Goal: Check status: Check status

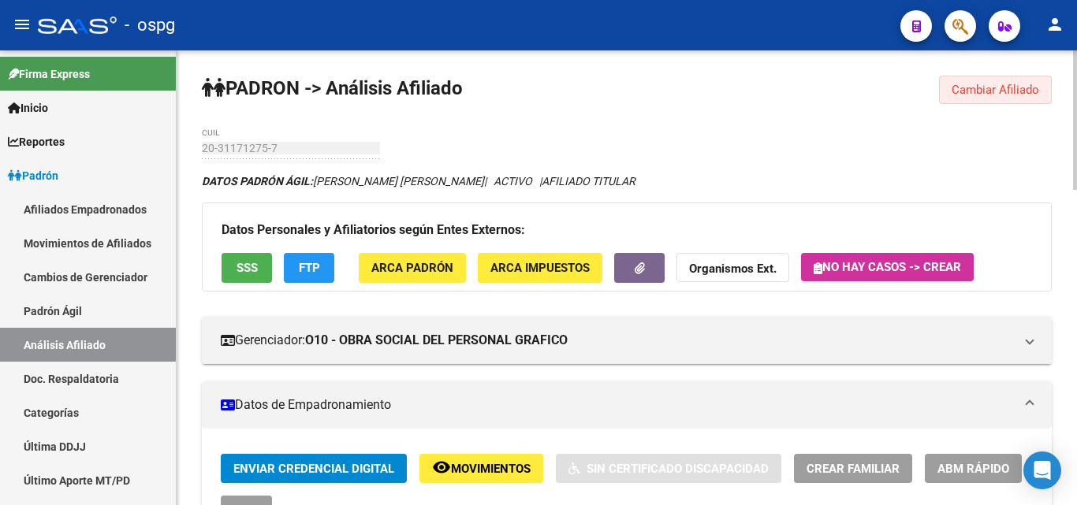
click at [982, 81] on button "Cambiar Afiliado" at bounding box center [995, 90] width 113 height 28
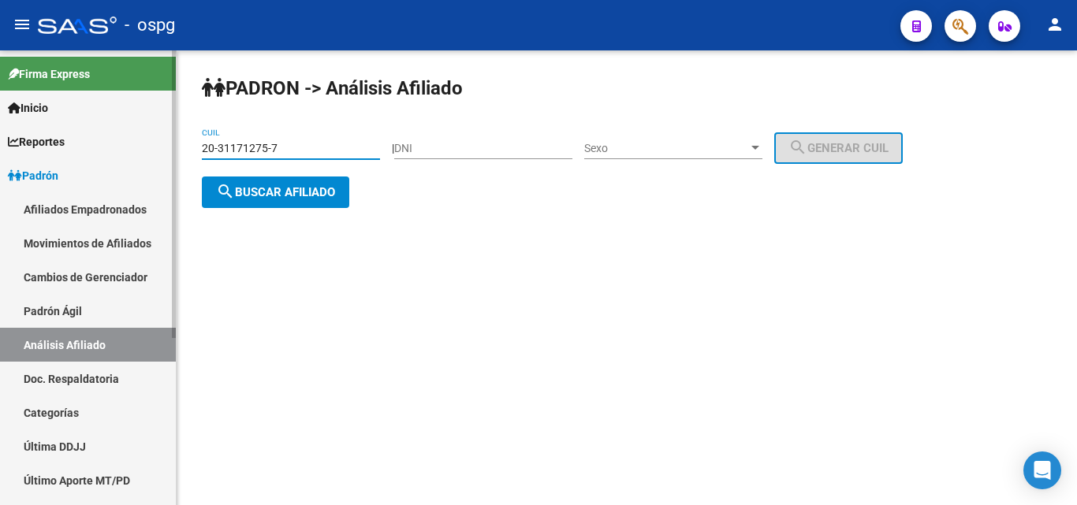
drag, startPoint x: 278, startPoint y: 148, endPoint x: 96, endPoint y: 135, distance: 181.8
click at [96, 135] on mat-sidenav-container "Firma Express Inicio Calendario SSS Instructivos Contacto OS Reportes Ingresos …" at bounding box center [538, 277] width 1077 height 455
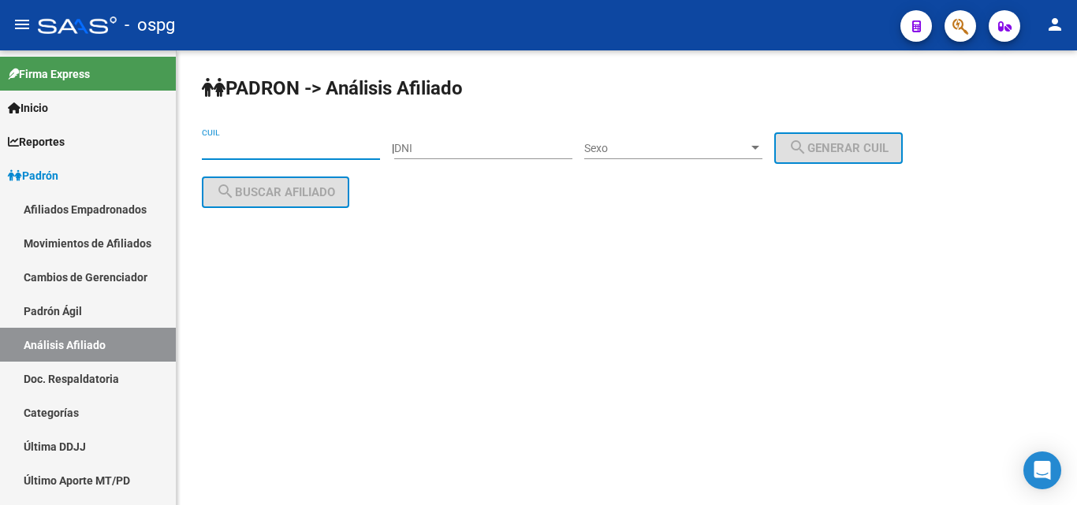
paste input "20-17663928-9"
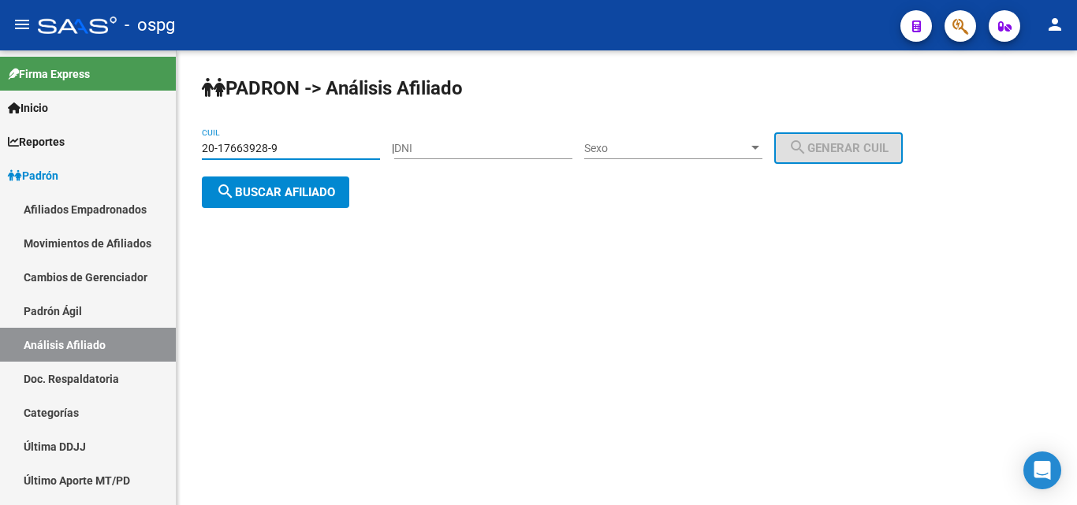
type input "20-17663928-9"
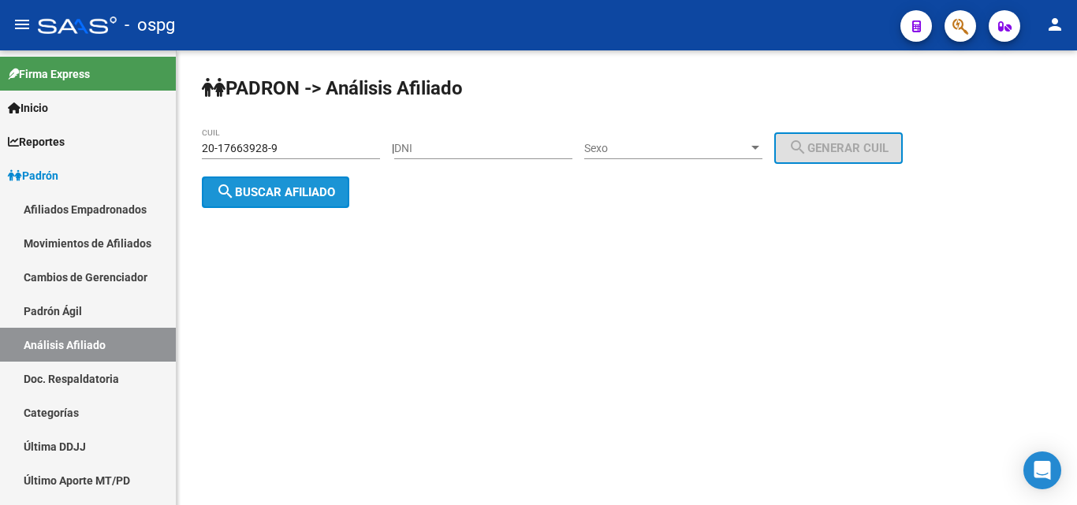
click at [281, 197] on span "search Buscar afiliado" at bounding box center [275, 192] width 119 height 14
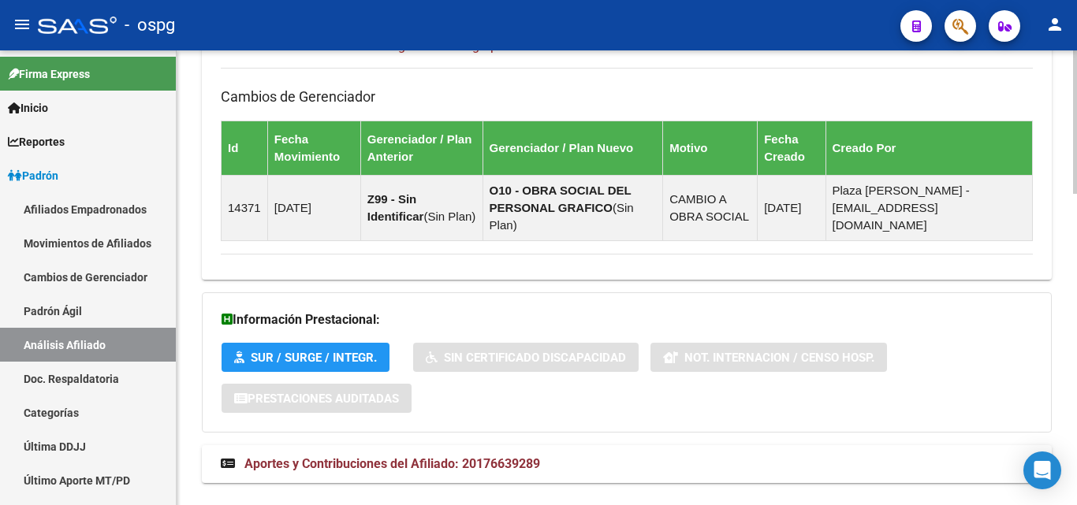
scroll to position [989, 0]
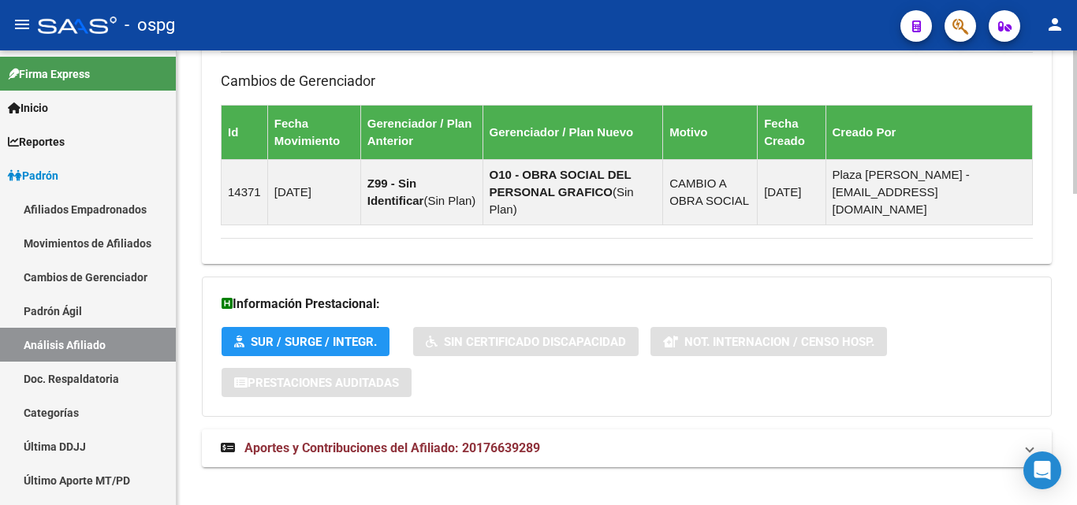
click at [1075, 483] on div at bounding box center [1075, 428] width 4 height 144
click at [364, 441] on span "Aportes y Contribuciones del Afiliado: 20176639289" at bounding box center [392, 448] width 296 height 15
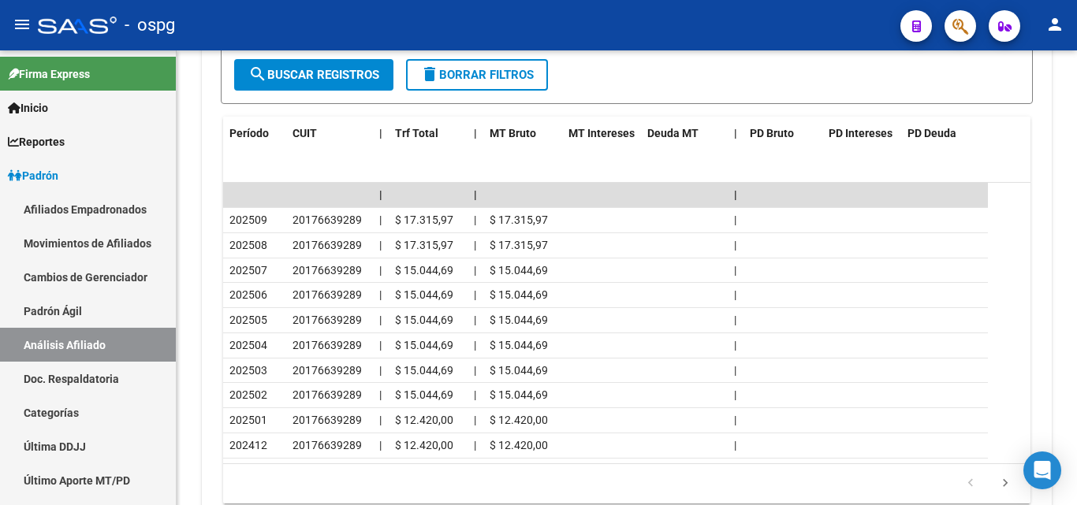
scroll to position [1607, 0]
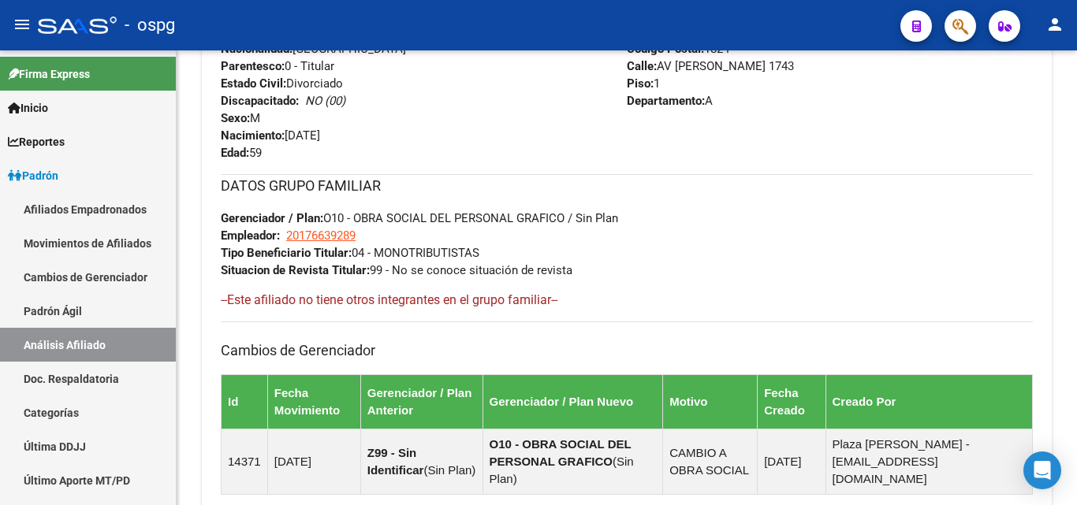
click at [1071, 231] on div "PADRON -> Análisis Afiliado Cambiar Afiliado 20-17663928-9 CUIL DATOS PADRÓN ÁG…" at bounding box center [629, 420] width 904 height 2179
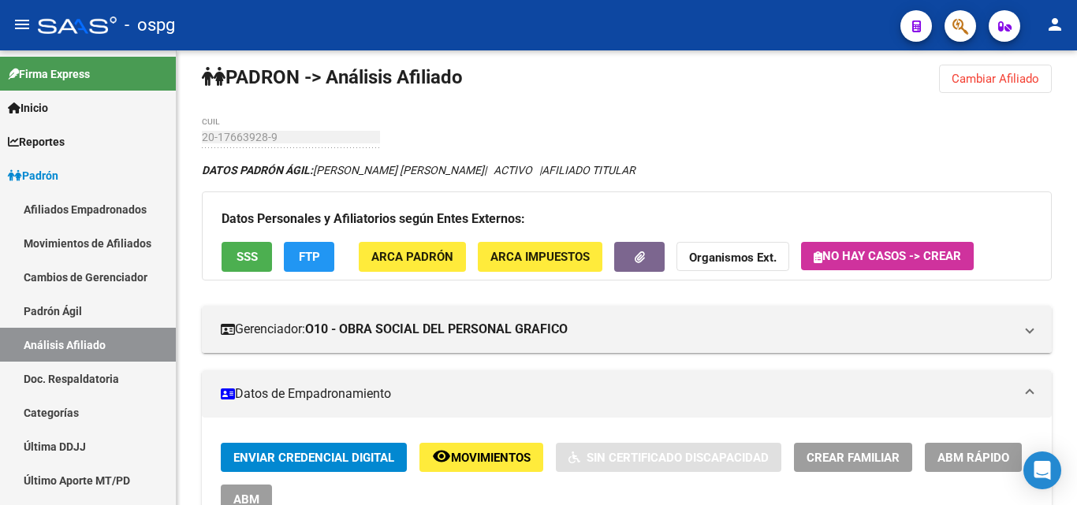
scroll to position [0, 0]
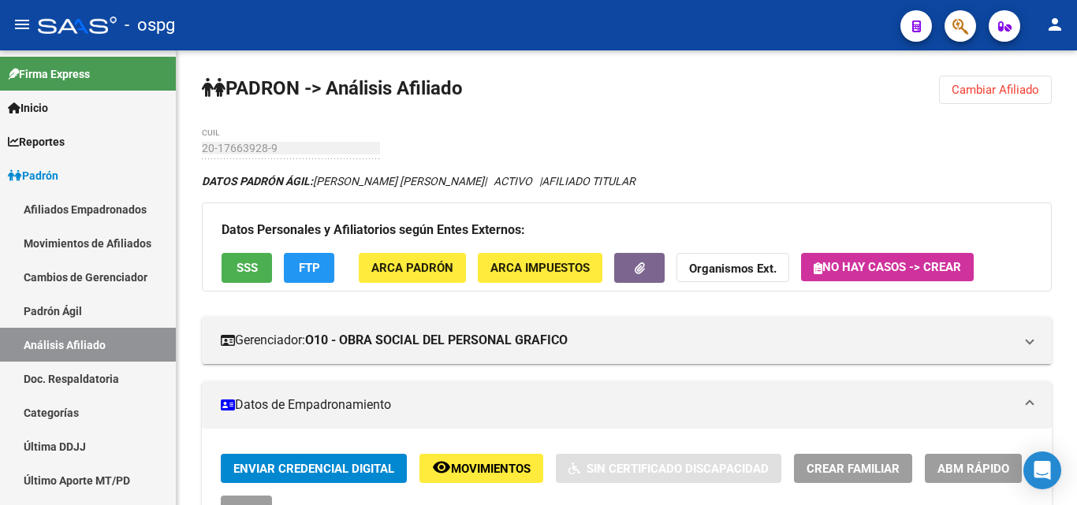
click at [1076, 103] on div at bounding box center [1075, 97] width 4 height 95
